Goal: Information Seeking & Learning: Learn about a topic

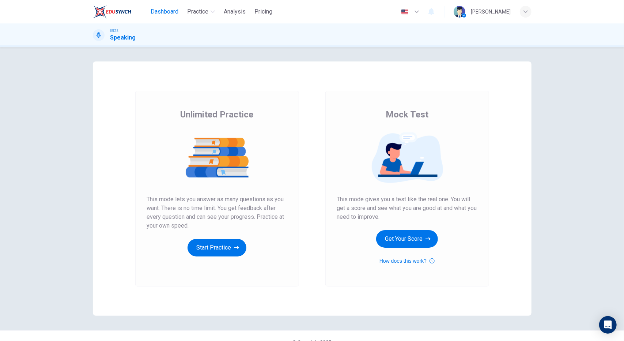
click at [156, 14] on span "Dashboard" at bounding box center [165, 11] width 28 height 9
click at [410, 237] on button "Get Your Score" at bounding box center [407, 239] width 62 height 18
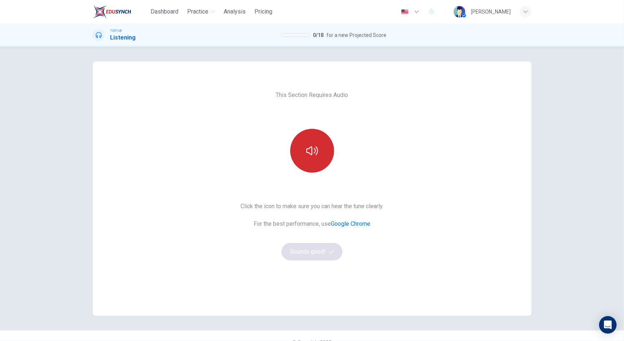
click at [307, 155] on icon "button" at bounding box center [312, 151] width 12 height 12
click at [308, 247] on button "Sounds good!" at bounding box center [311, 252] width 61 height 18
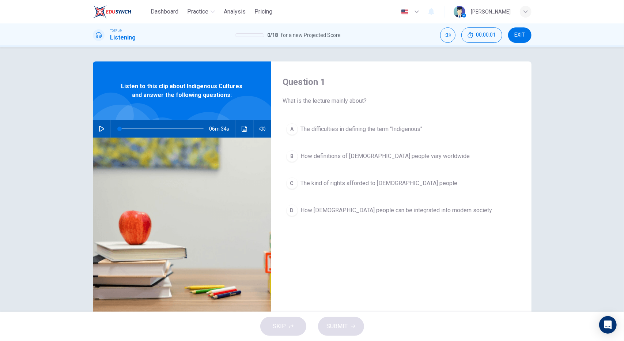
click at [98, 124] on button "button" at bounding box center [102, 129] width 12 height 18
type input "2"
click at [527, 33] on button "EXIT" at bounding box center [519, 34] width 23 height 15
